Goal: Task Accomplishment & Management: Manage account settings

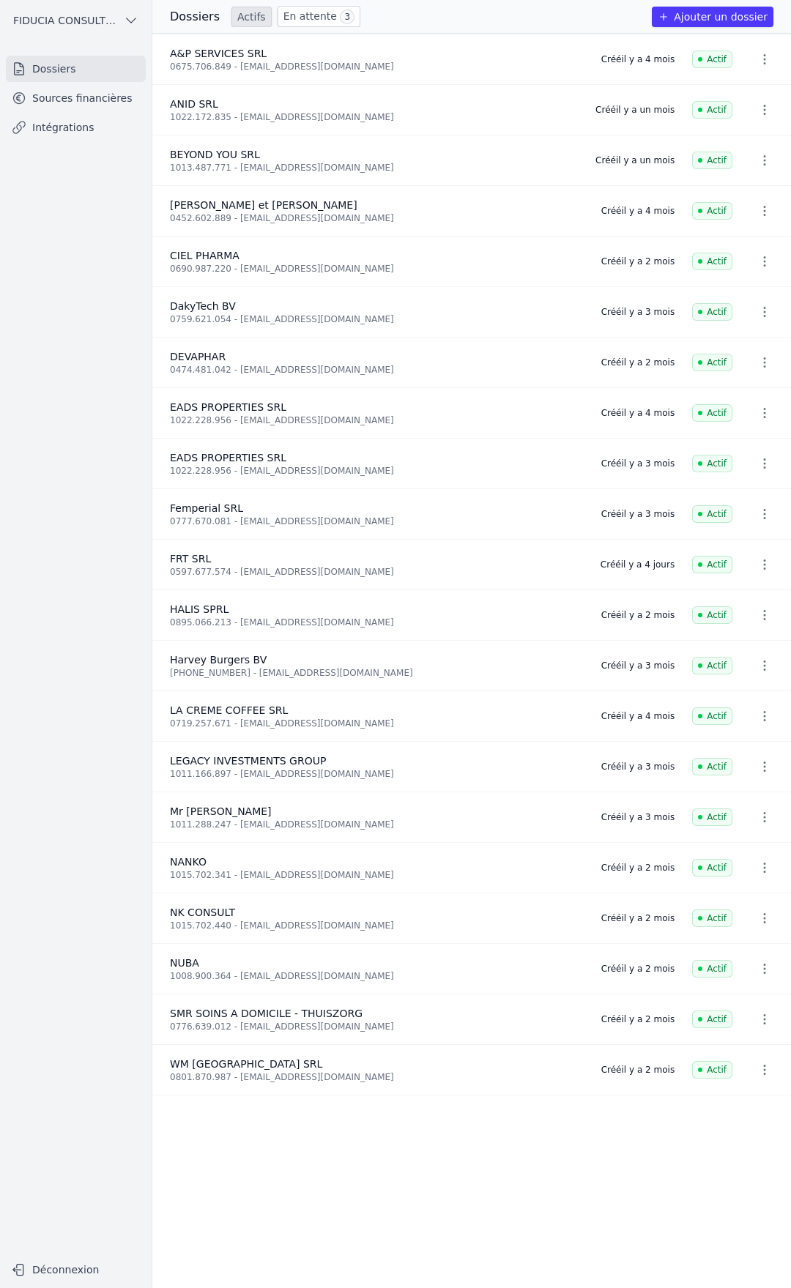
click at [65, 105] on link "Sources financières" at bounding box center [76, 98] width 140 height 26
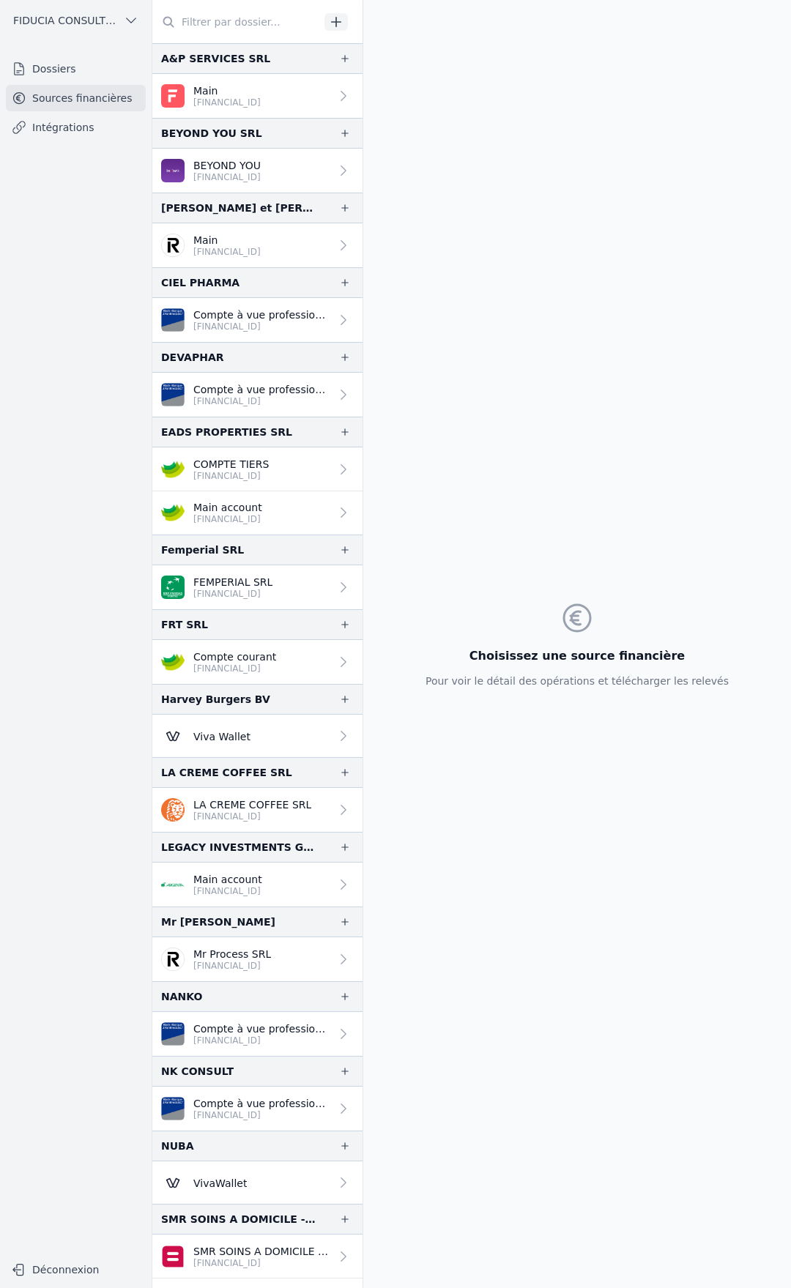
click at [294, 661] on link "Compte courant [FINANCIAL_ID]" at bounding box center [257, 662] width 210 height 44
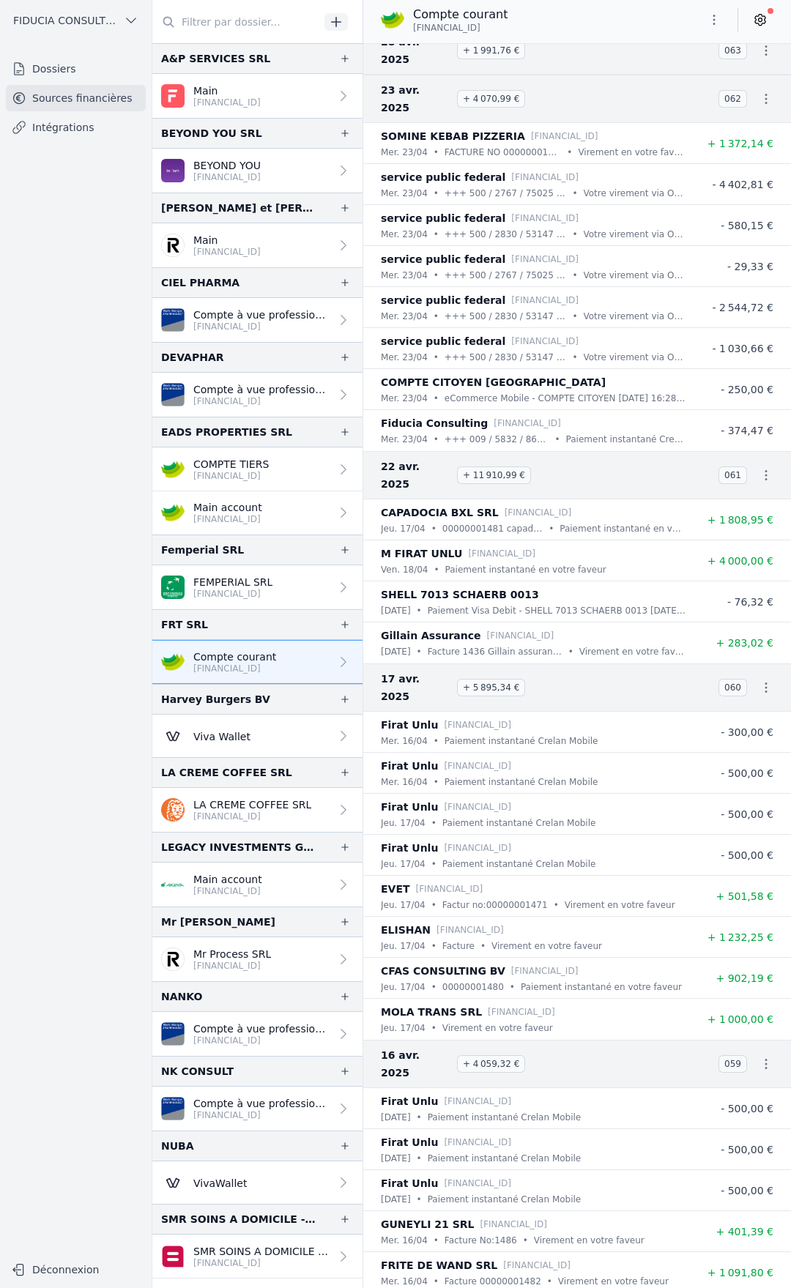
scroll to position [7542, 0]
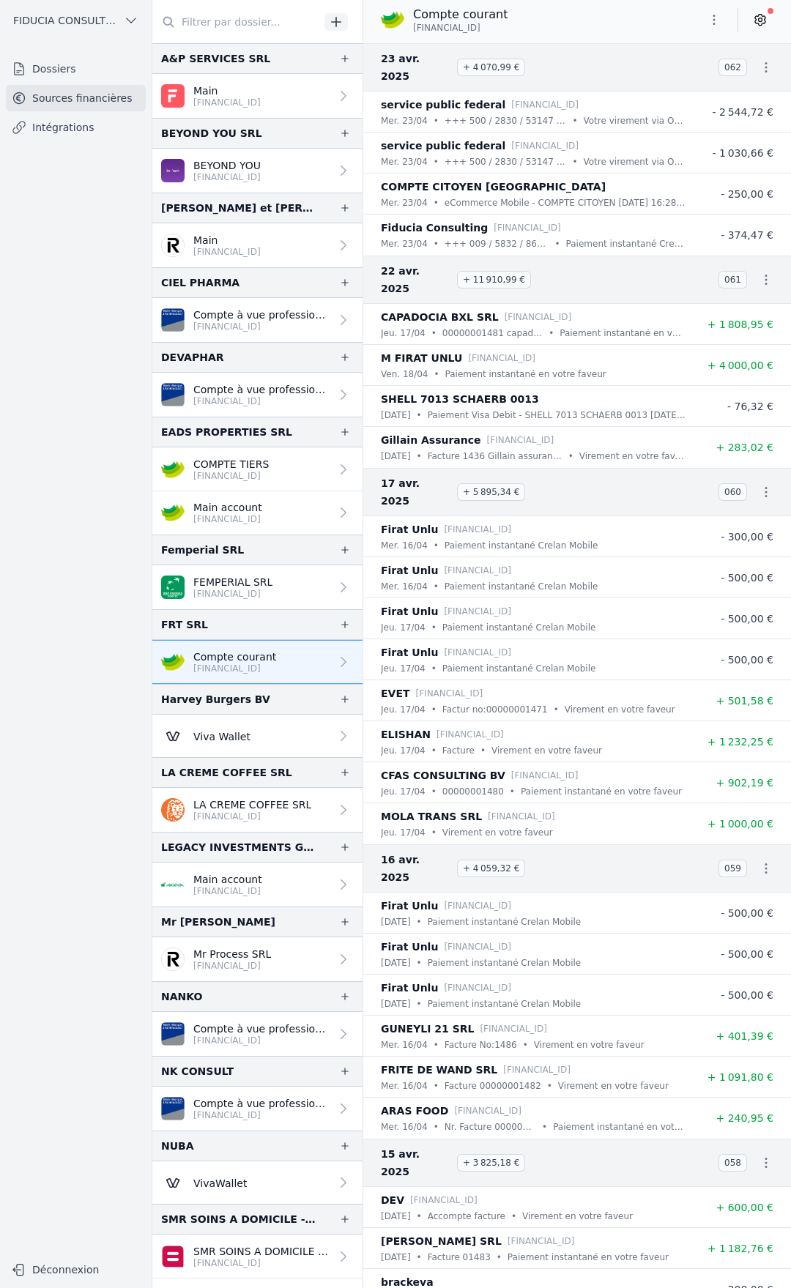
click at [759, 23] on icon at bounding box center [760, 19] width 15 height 15
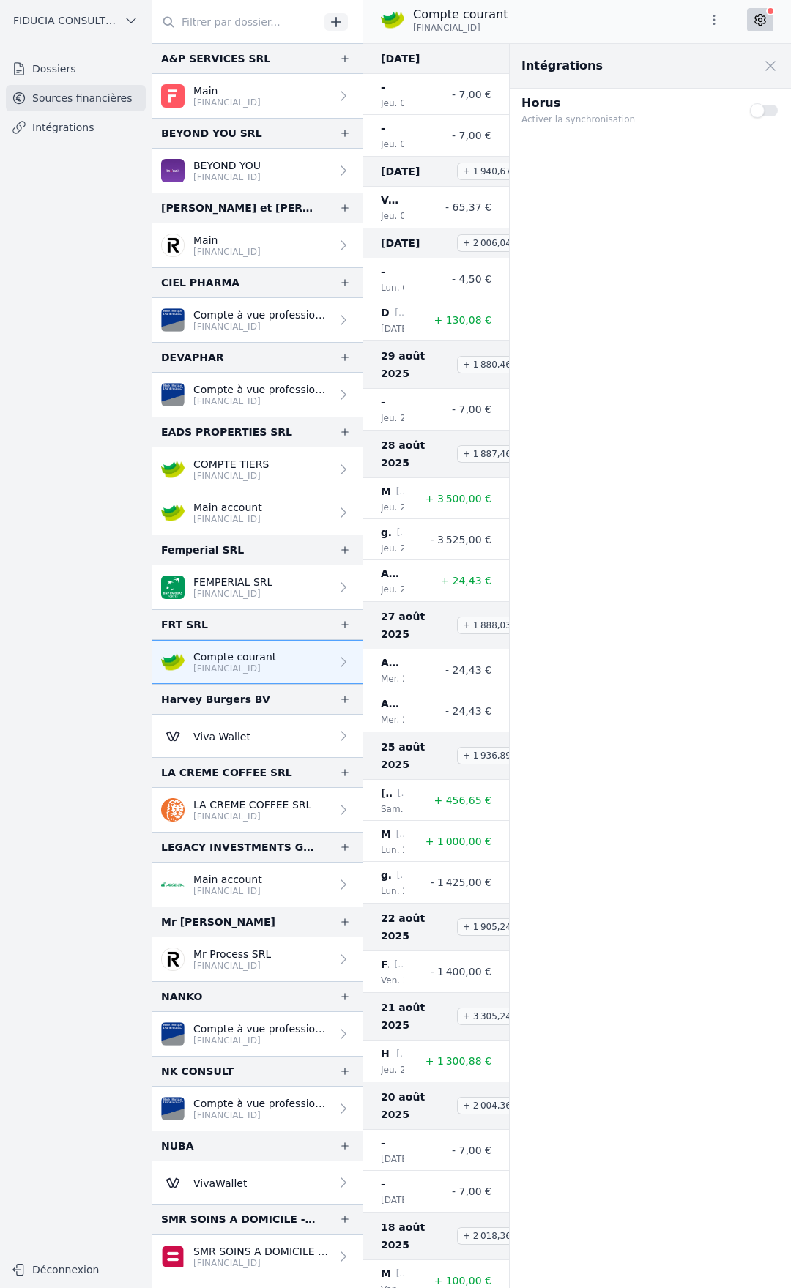
click at [717, 26] on icon "button" at bounding box center [714, 19] width 15 height 15
click at [677, 72] on button "Exporter" at bounding box center [678, 77] width 105 height 27
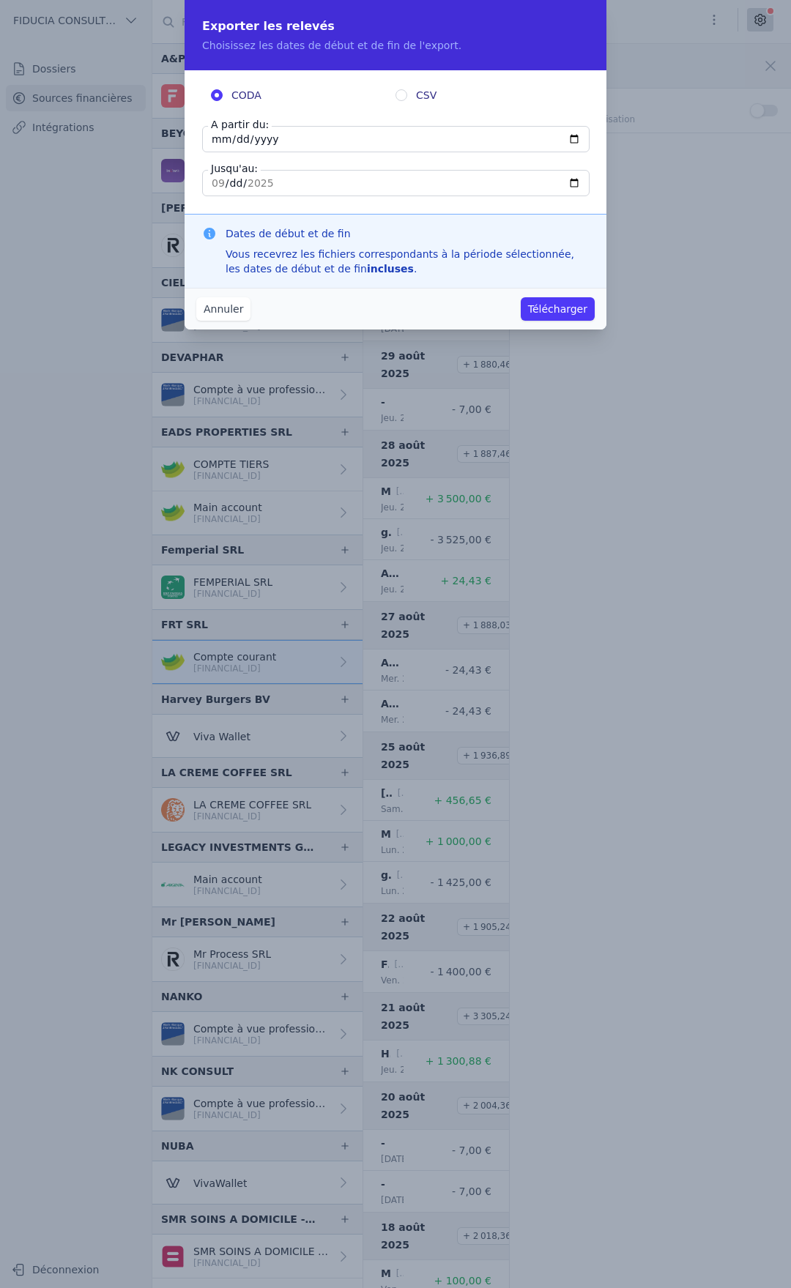
click at [303, 136] on input "[DATE]" at bounding box center [395, 139] width 387 height 26
click at [577, 133] on input "[DATE]" at bounding box center [395, 139] width 387 height 26
type input "[DATE]"
click at [578, 183] on input "[DATE]" at bounding box center [395, 183] width 387 height 26
type input "[DATE]"
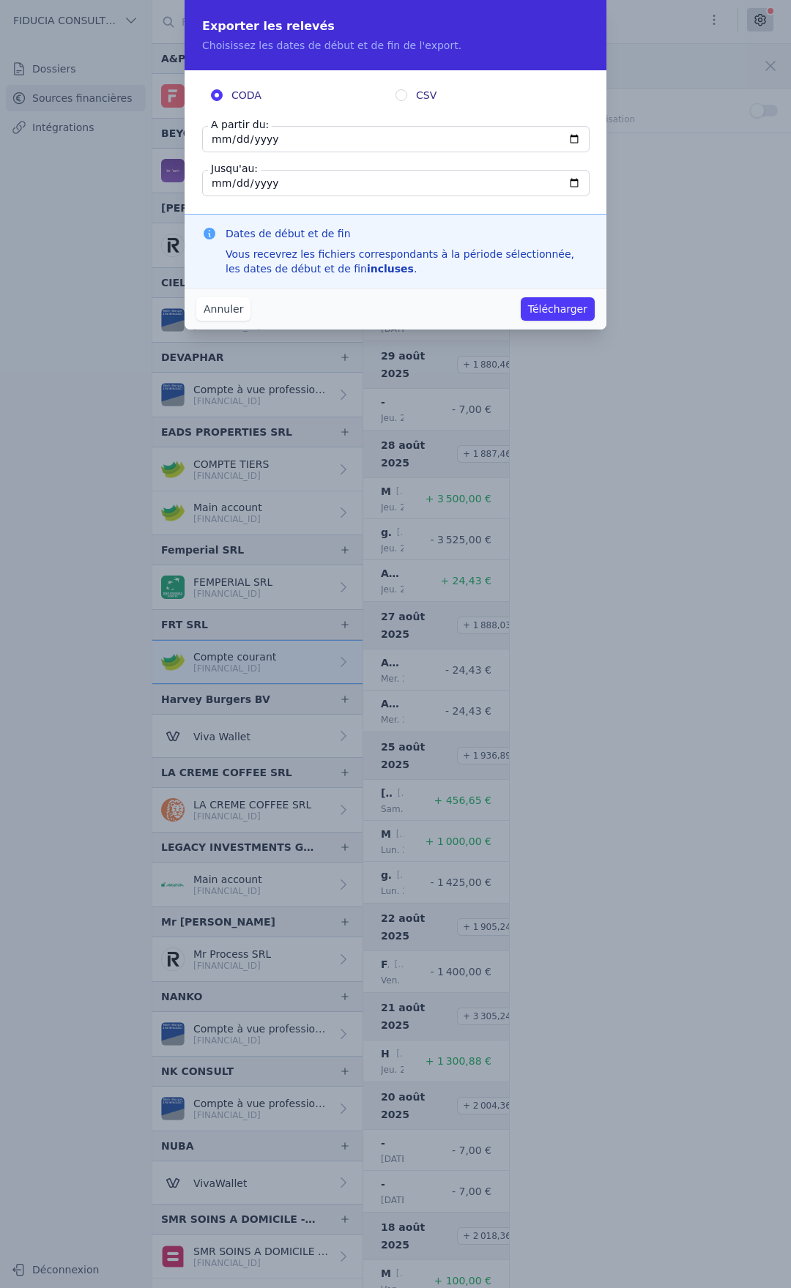
click at [564, 310] on button "Télécharger" at bounding box center [558, 308] width 74 height 23
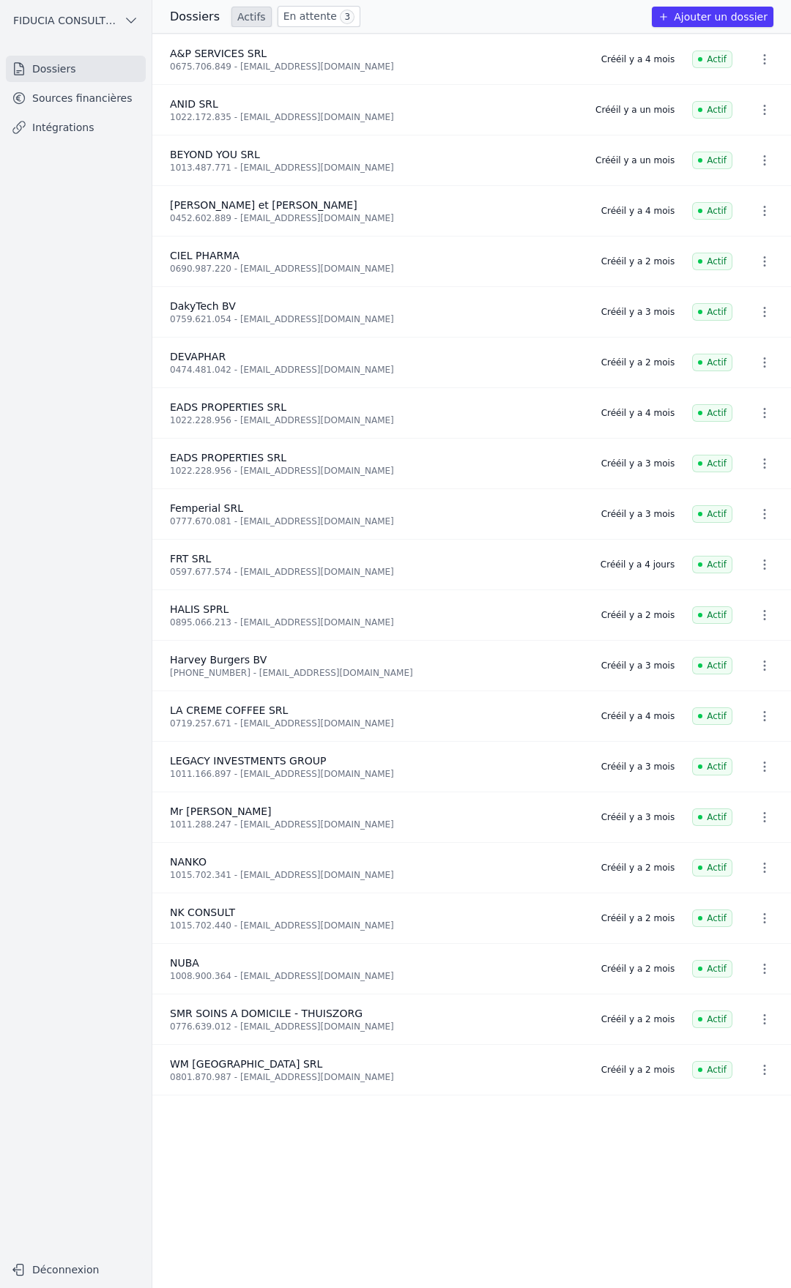
click at [41, 92] on link "Sources financières" at bounding box center [76, 98] width 140 height 26
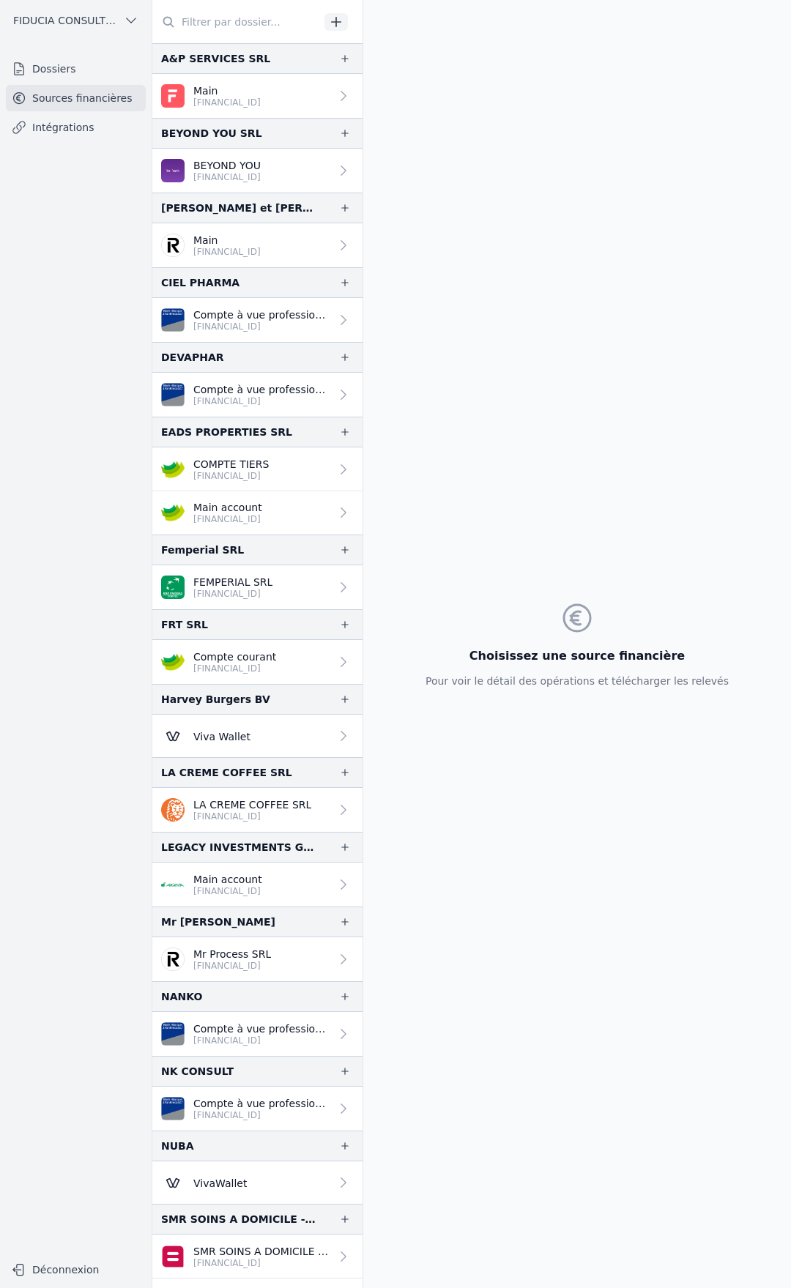
click at [256, 668] on p "[FINANCIAL_ID]" at bounding box center [234, 669] width 83 height 12
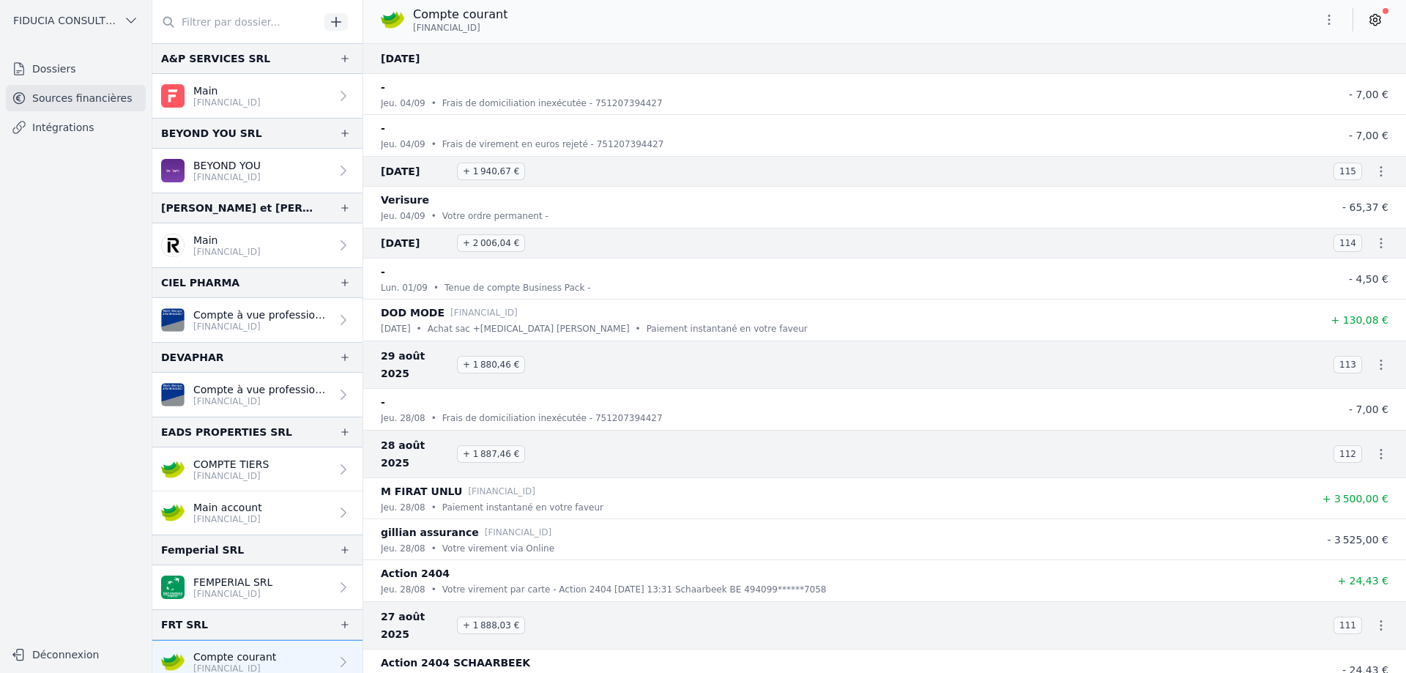
click at [790, 20] on link at bounding box center [1375, 19] width 26 height 23
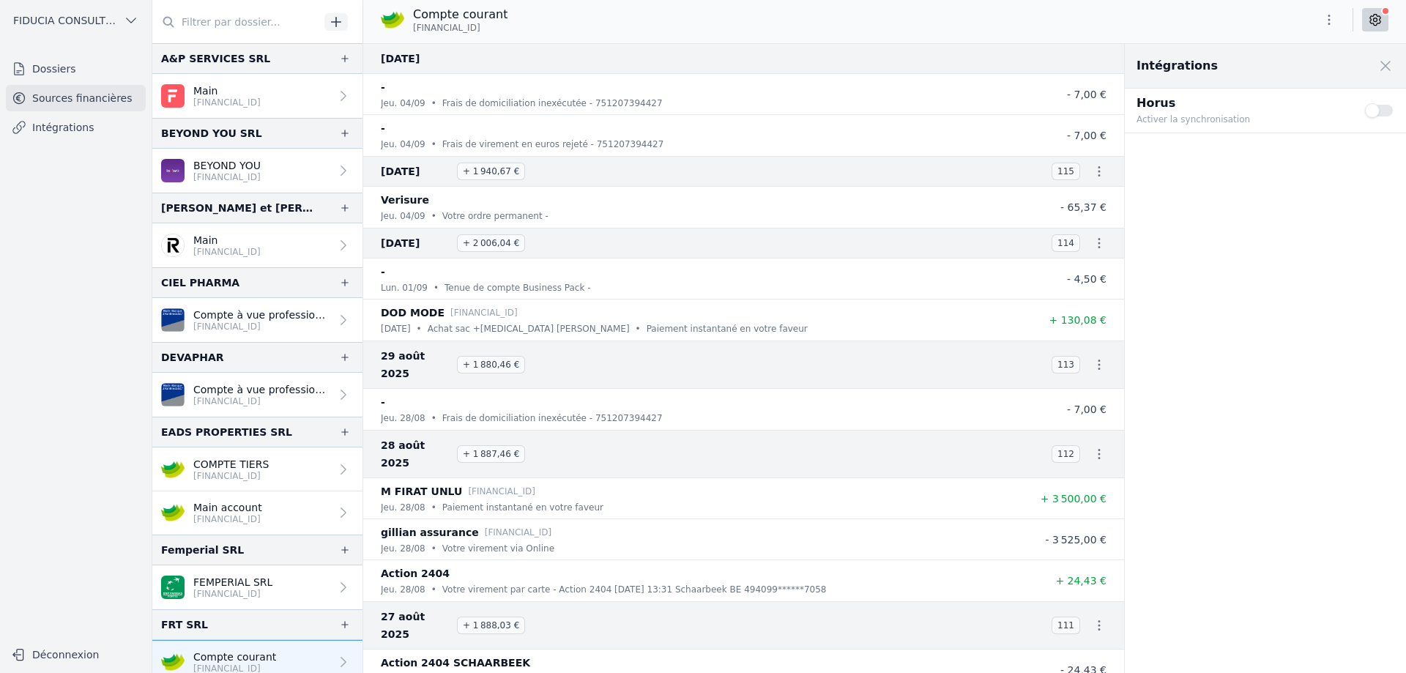
click at [790, 111] on button "Use setting" at bounding box center [1379, 110] width 29 height 15
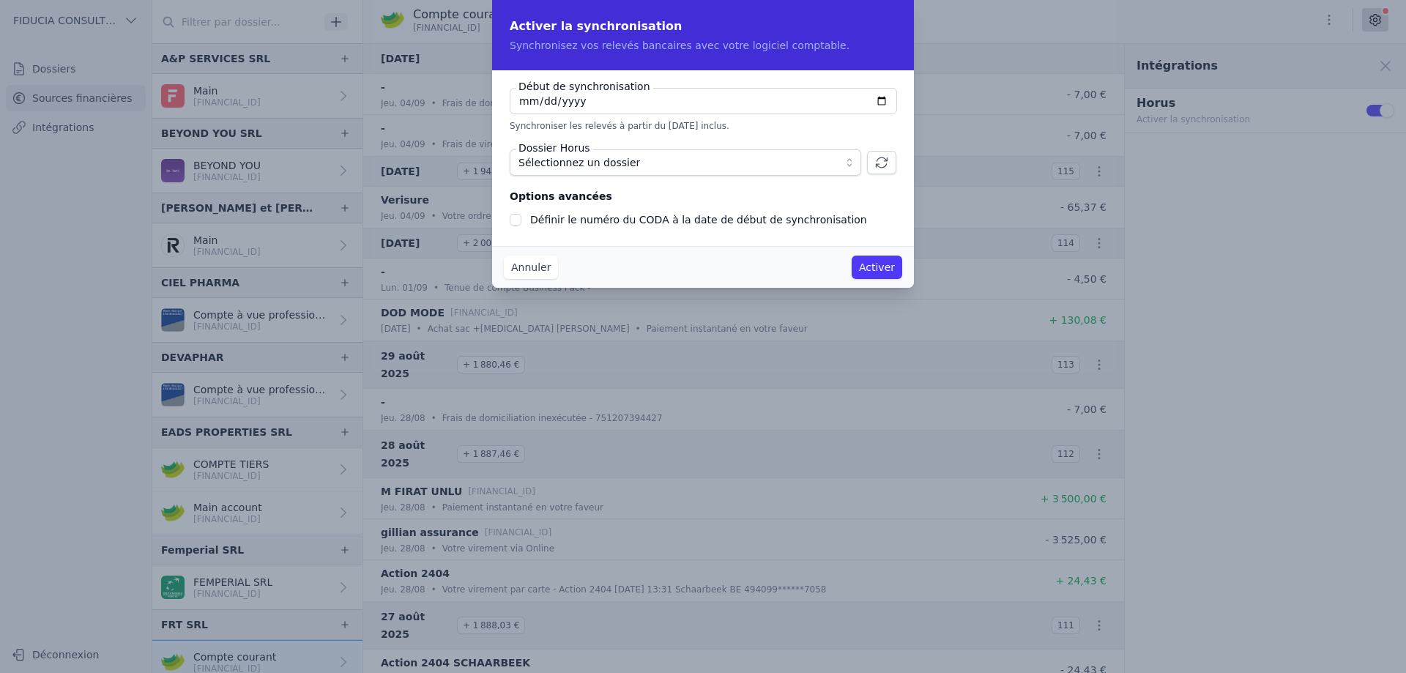
click at [790, 97] on input "2025-09-05" at bounding box center [703, 101] width 387 height 26
type input "2025-01-05"
checkbox input "false"
type input "2025-01-01"
click at [728, 163] on span "Sélectionnez un dossier" at bounding box center [674, 163] width 313 height 18
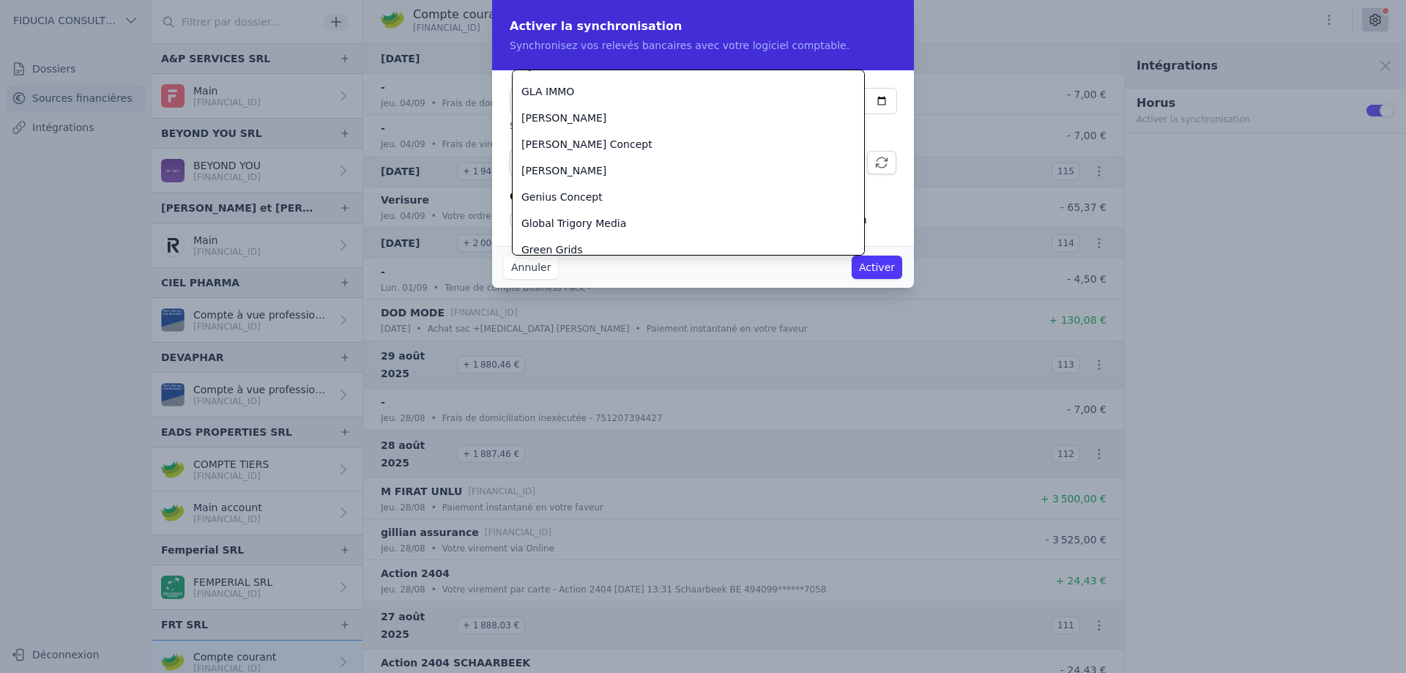
scroll to position [1248, 0]
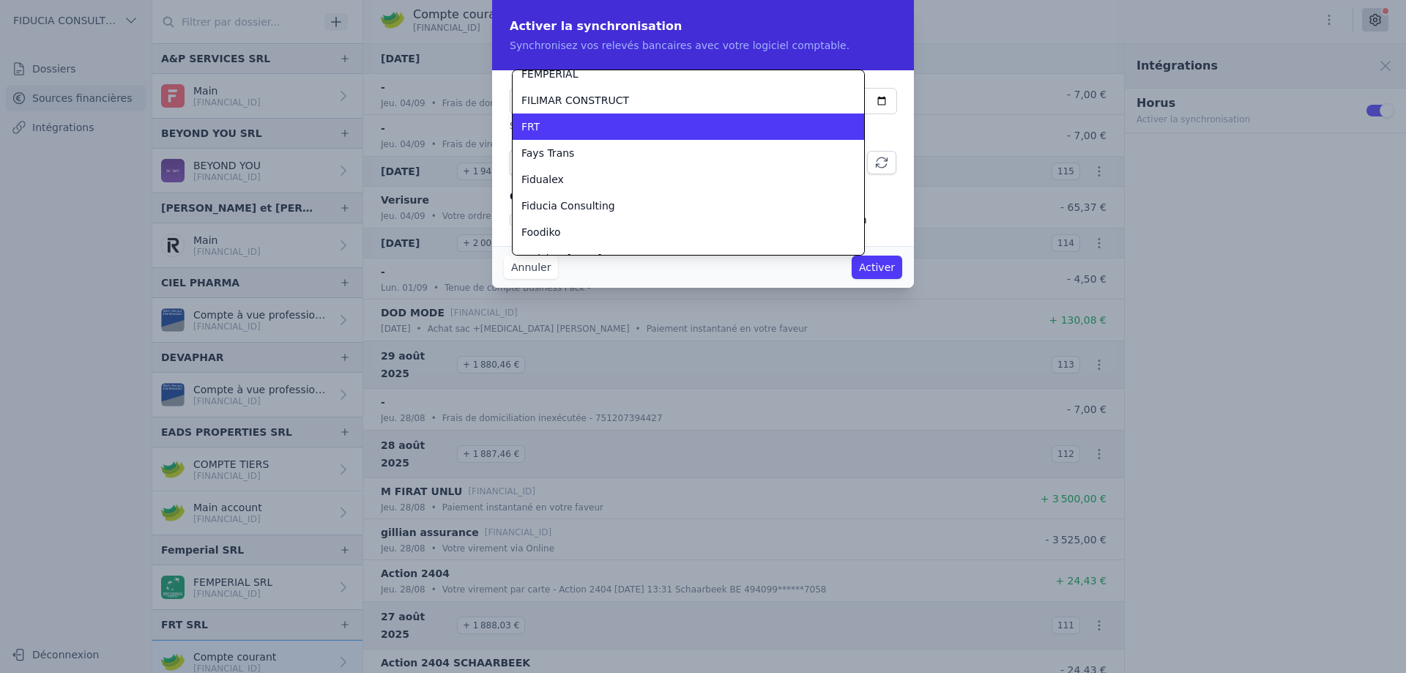
click at [561, 122] on div "FRT" at bounding box center [679, 126] width 316 height 15
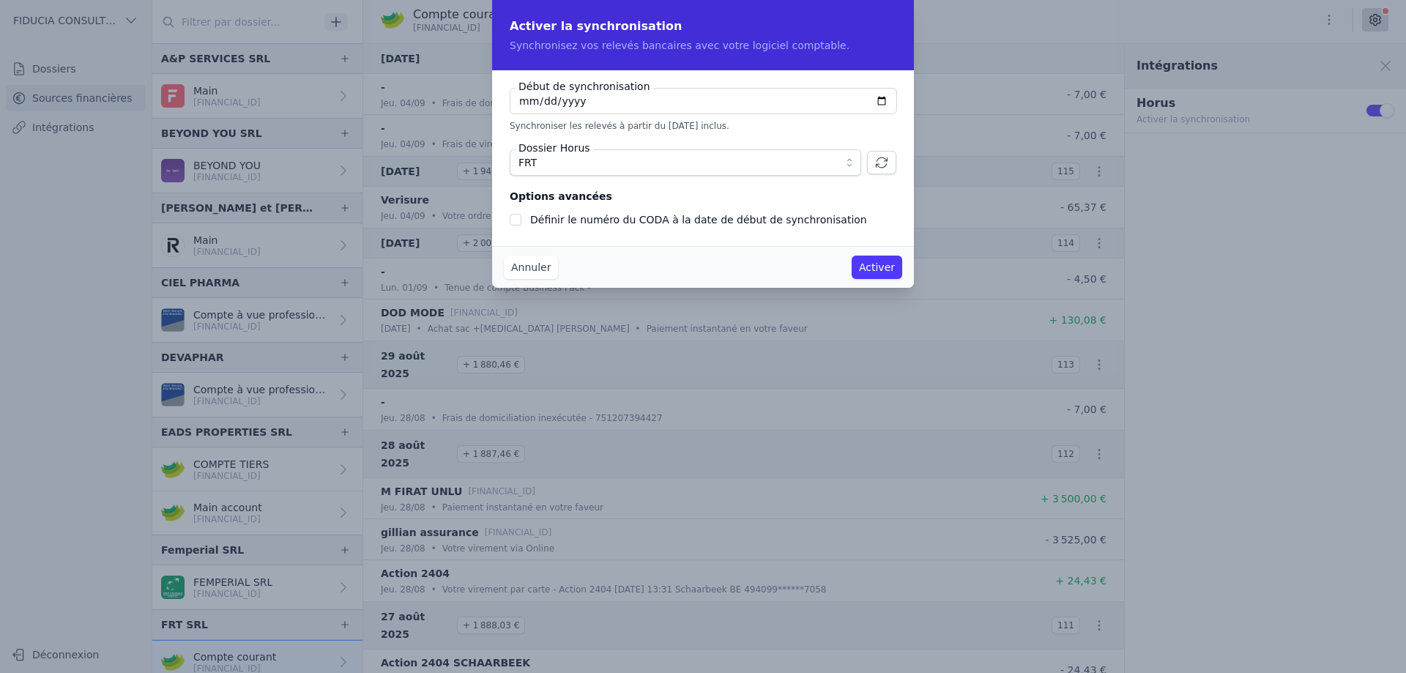
click at [790, 264] on button "Activer" at bounding box center [877, 267] width 51 height 23
click at [790, 274] on button "Activer" at bounding box center [877, 267] width 51 height 23
click at [790, 268] on button "Activer" at bounding box center [877, 267] width 51 height 23
click at [790, 267] on button "Activer" at bounding box center [877, 267] width 51 height 23
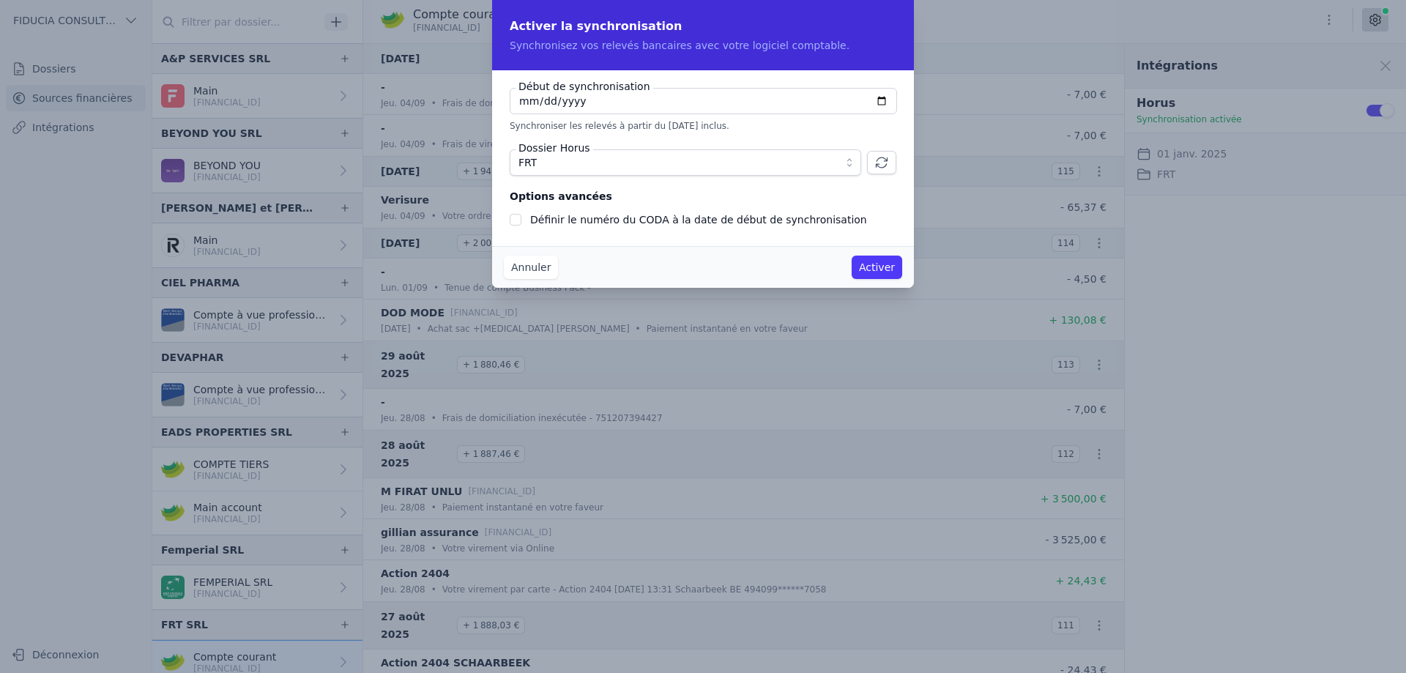
click at [790, 267] on button "Activer" at bounding box center [877, 267] width 51 height 23
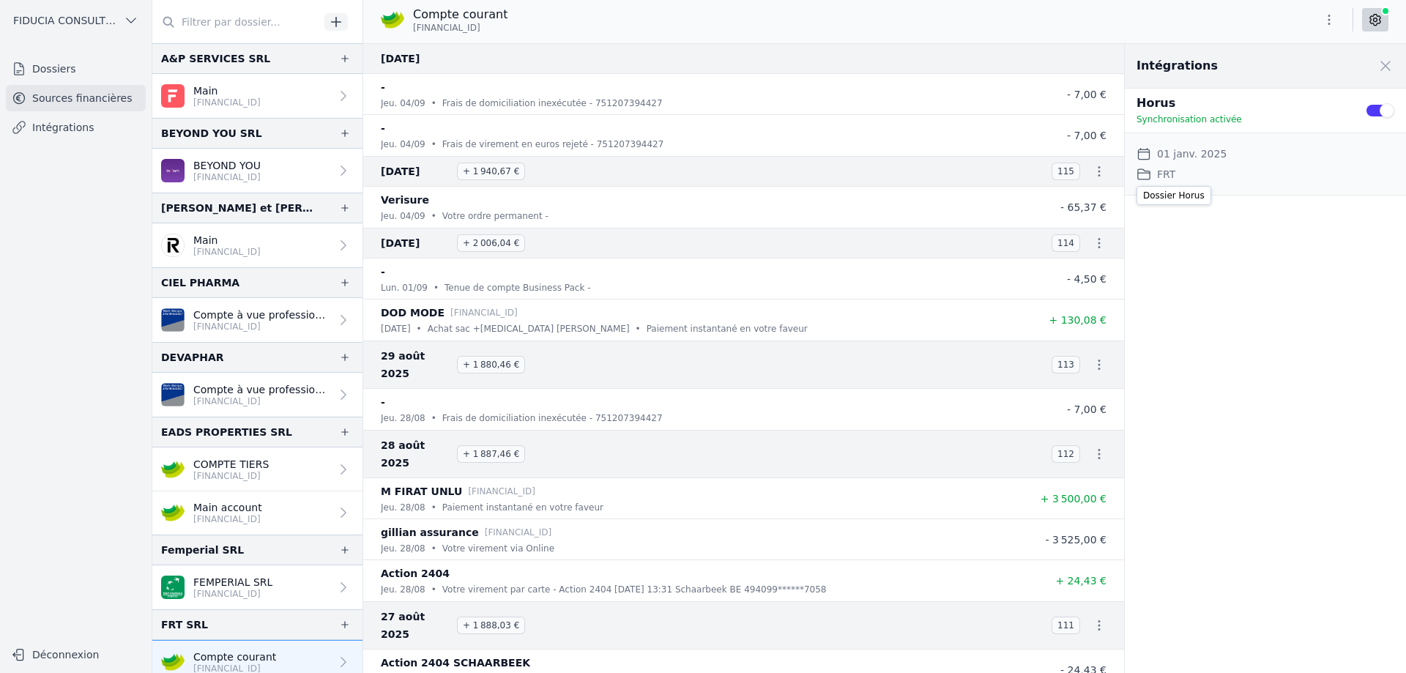
click at [790, 176] on div "Dossier Horus FRT" at bounding box center [1265, 174] width 258 height 18
